Goal: Information Seeking & Learning: Understand process/instructions

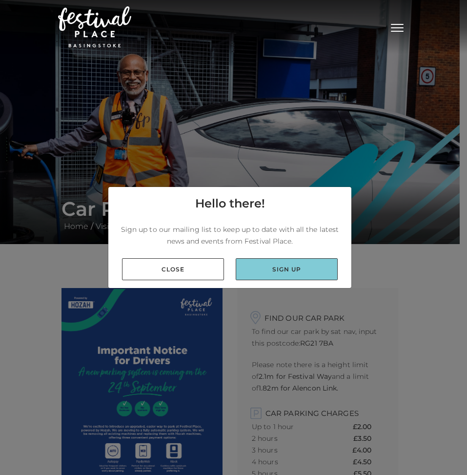
click at [274, 266] on link "Sign up" at bounding box center [287, 269] width 102 height 22
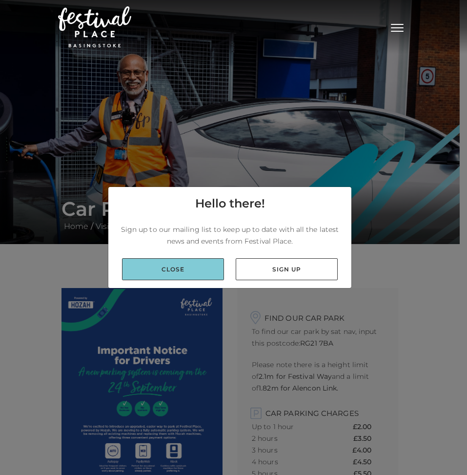
click at [174, 263] on link "Close" at bounding box center [173, 269] width 102 height 22
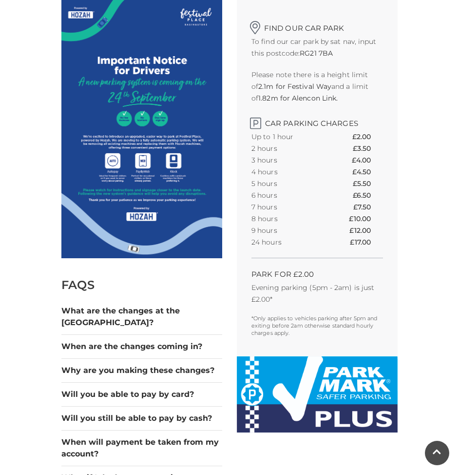
scroll to position [273, 0]
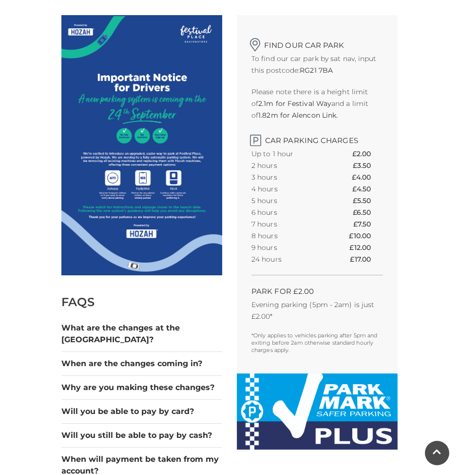
click at [129, 181] on img at bounding box center [141, 145] width 161 height 260
click at [132, 187] on img at bounding box center [141, 145] width 161 height 260
click at [199, 303] on h2 "FAQS" at bounding box center [141, 302] width 161 height 14
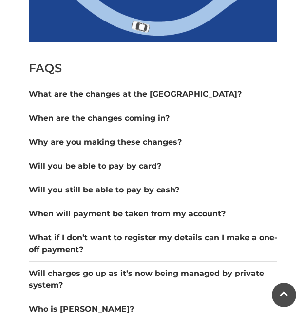
scroll to position [650, 0]
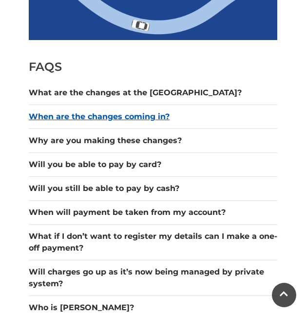
click at [58, 115] on button "When are the changes coming in?" at bounding box center [153, 117] width 249 height 12
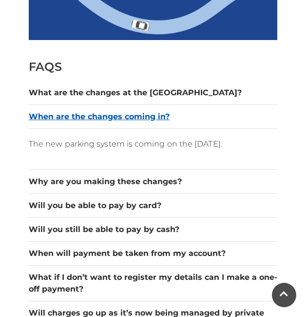
click at [58, 115] on button "When are the changes coming in?" at bounding box center [153, 117] width 249 height 12
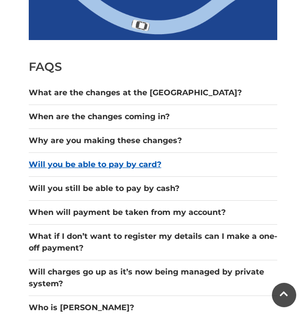
click at [64, 167] on button "Will you be able to pay by card?" at bounding box center [153, 164] width 249 height 12
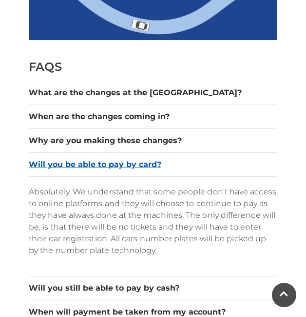
click at [64, 167] on button "Will you be able to pay by card?" at bounding box center [153, 164] width 249 height 12
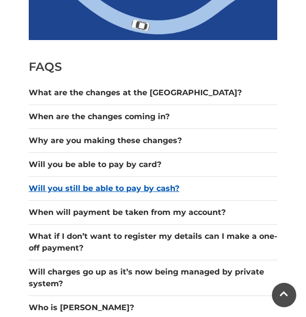
click at [71, 190] on button "Will you still be able to pay by cash?" at bounding box center [153, 188] width 249 height 12
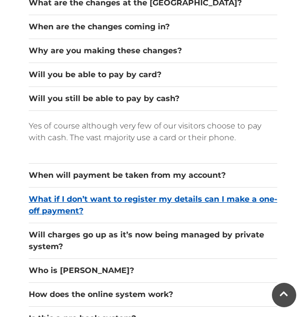
scroll to position [741, 0]
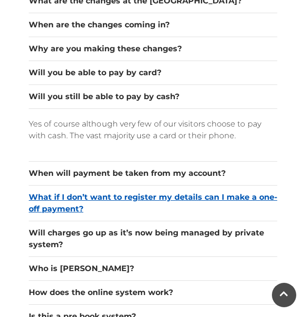
click at [60, 196] on button "What if I don’t want to register my details can I make a one-off payment?" at bounding box center [153, 202] width 249 height 23
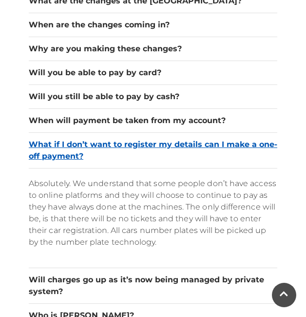
click at [35, 151] on button "What if I don’t want to register my details can I make a one-off payment?" at bounding box center [153, 150] width 249 height 23
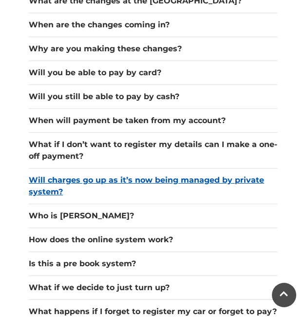
click at [47, 182] on button "Will charges go up as it’s now being managed by private system?" at bounding box center [153, 185] width 249 height 23
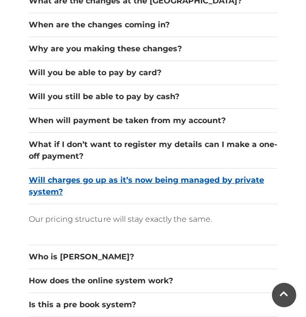
click at [47, 182] on button "Will charges go up as it’s now being managed by private system?" at bounding box center [153, 185] width 249 height 23
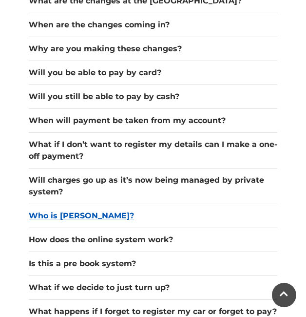
click at [54, 217] on button "Who is Hozah?" at bounding box center [153, 216] width 249 height 12
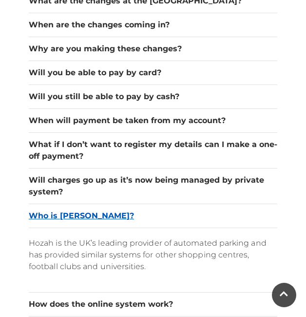
click at [54, 217] on button "Who is Hozah?" at bounding box center [153, 216] width 249 height 12
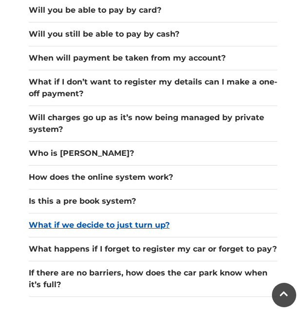
scroll to position [807, 0]
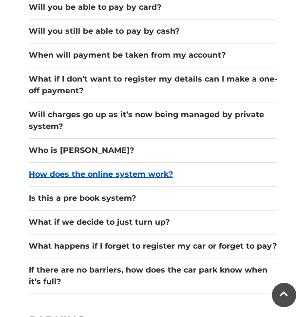
click at [68, 178] on button "How does the online system work?" at bounding box center [153, 174] width 249 height 12
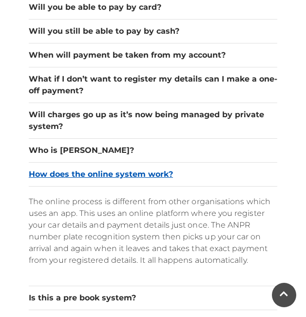
scroll to position [808, 0]
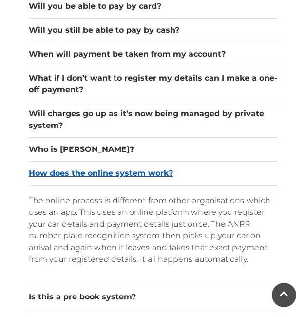
click at [68, 175] on button "How does the online system work?" at bounding box center [153, 173] width 249 height 12
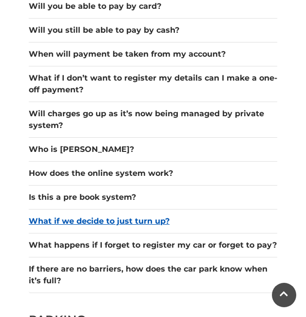
click at [74, 219] on button "What if we decide to just turn up?" at bounding box center [153, 221] width 249 height 12
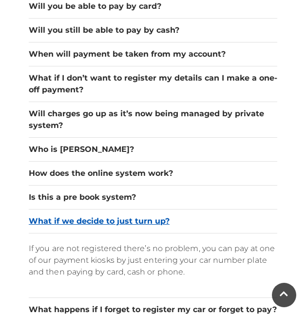
click at [75, 220] on button "What if we decide to just turn up?" at bounding box center [153, 221] width 249 height 12
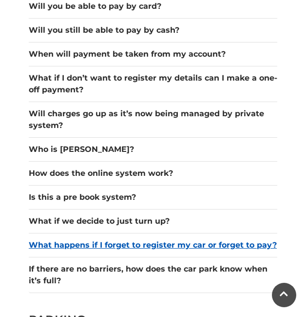
click at [71, 246] on button "What happens if I forget to register my car or forget to pay?" at bounding box center [153, 245] width 249 height 12
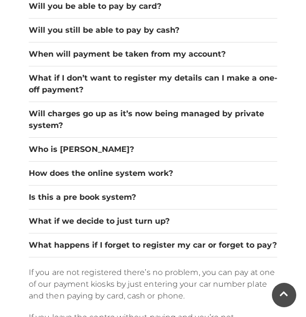
scroll to position [892, 0]
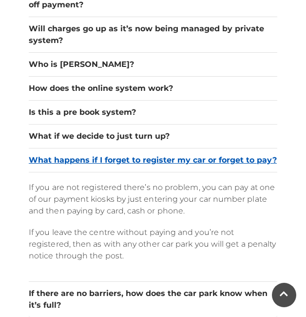
click at [32, 159] on button "What happens if I forget to register my car or forget to pay?" at bounding box center [153, 160] width 249 height 12
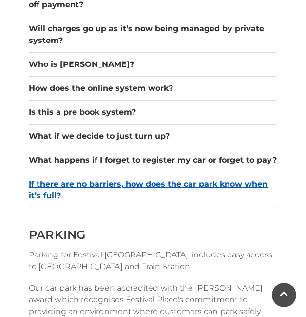
click at [51, 186] on button "If there are no barriers, how does the car park know when it’s full?" at bounding box center [153, 189] width 249 height 23
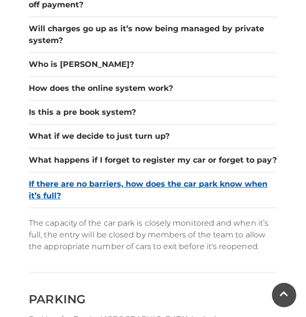
click at [51, 186] on button "If there are no barriers, how does the car park know when it’s full?" at bounding box center [153, 189] width 249 height 23
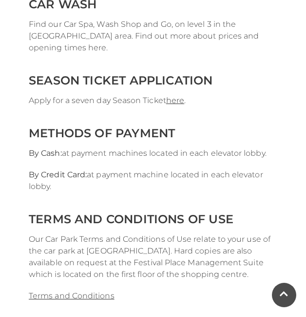
scroll to position [2066, 0]
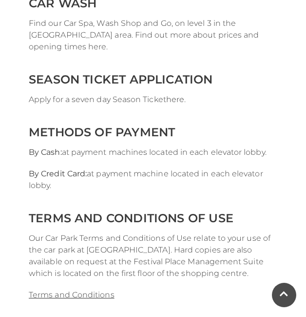
click at [177, 95] on link "here" at bounding box center [175, 99] width 18 height 9
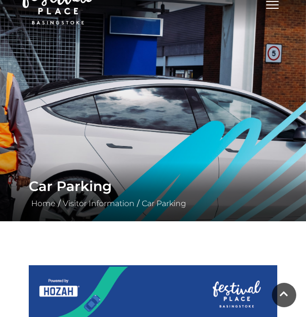
scroll to position [0, 0]
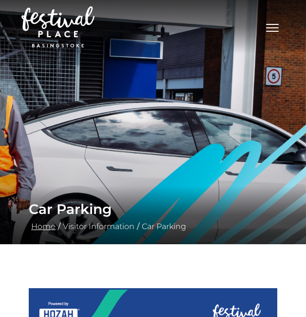
click at [41, 226] on link "Home" at bounding box center [43, 225] width 29 height 9
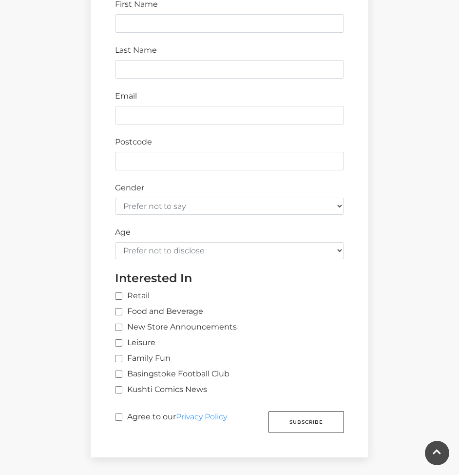
scroll to position [136, 0]
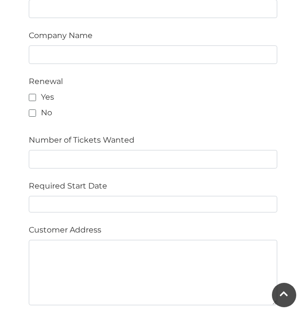
scroll to position [167, 0]
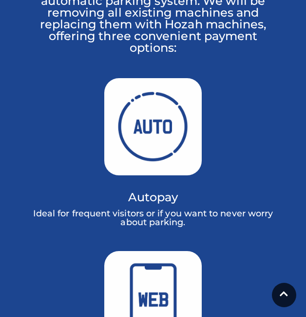
scroll to position [667, 0]
